Goal: Navigation & Orientation: Understand site structure

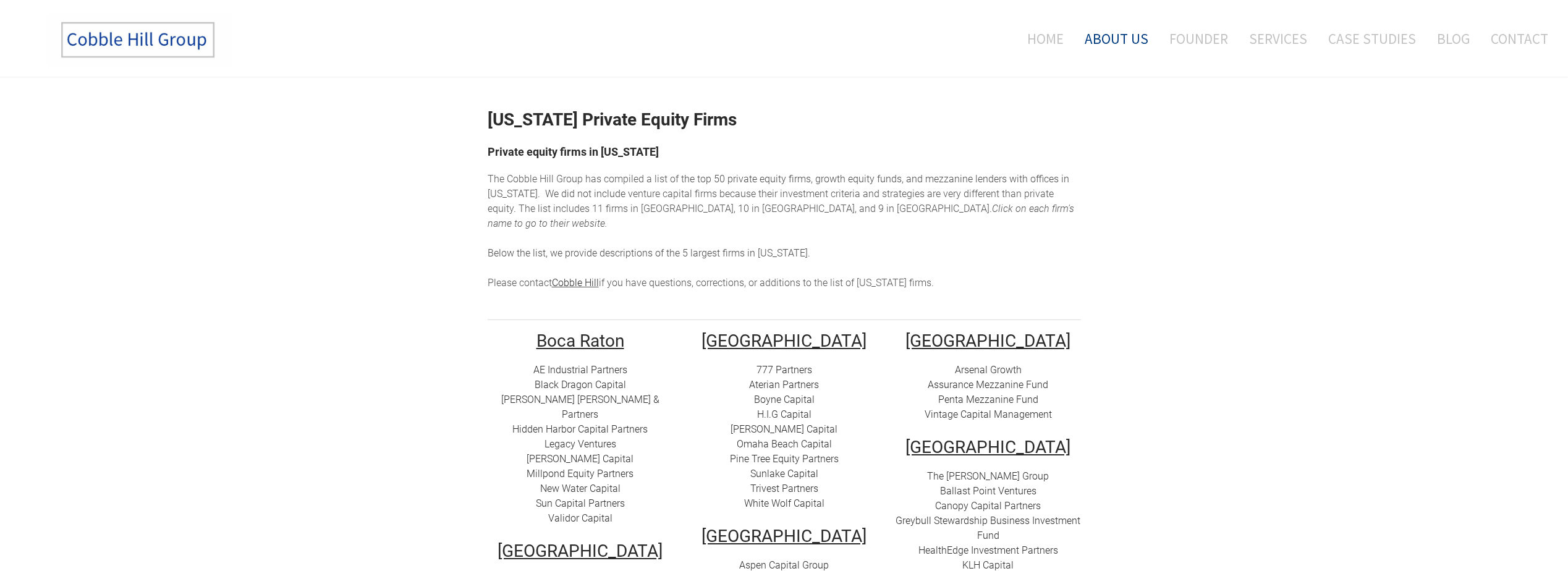
click at [1116, 32] on link "About Us" at bounding box center [1116, 39] width 82 height 52
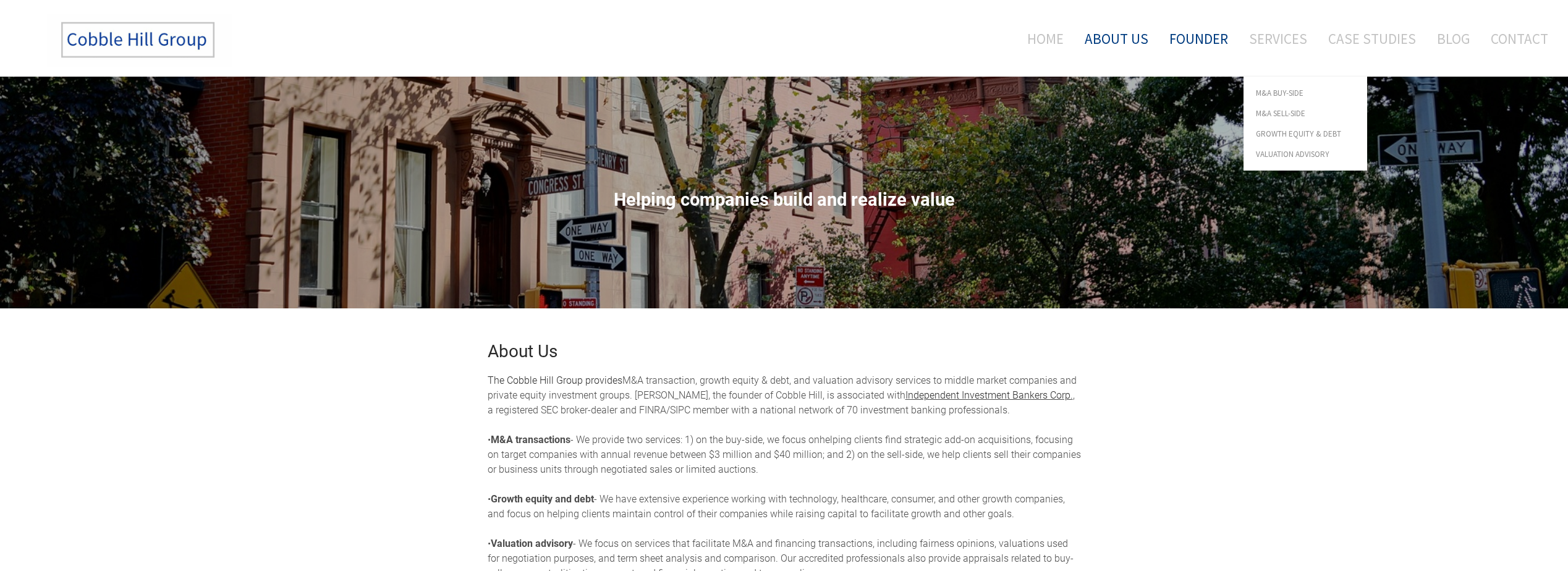
click at [1208, 36] on link "Founder" at bounding box center [1198, 39] width 78 height 52
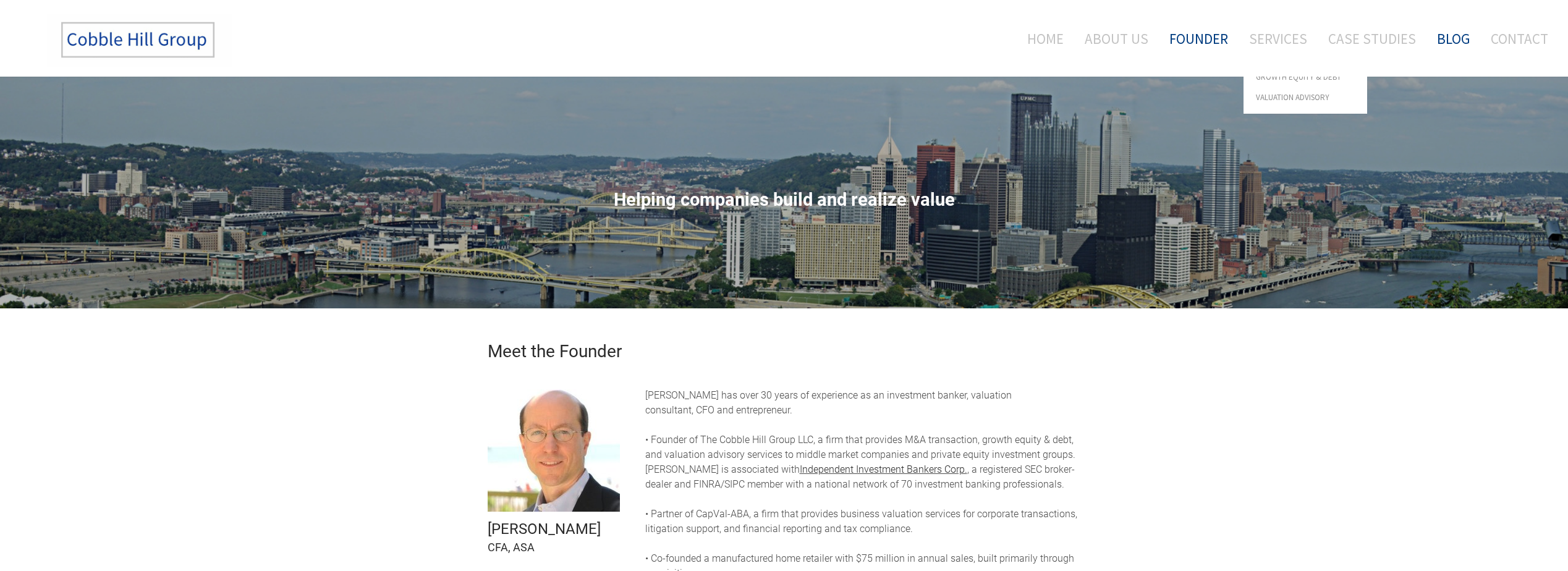
click at [1464, 31] on link "Blog" at bounding box center [1453, 39] width 52 height 52
